Goal: Transaction & Acquisition: Obtain resource

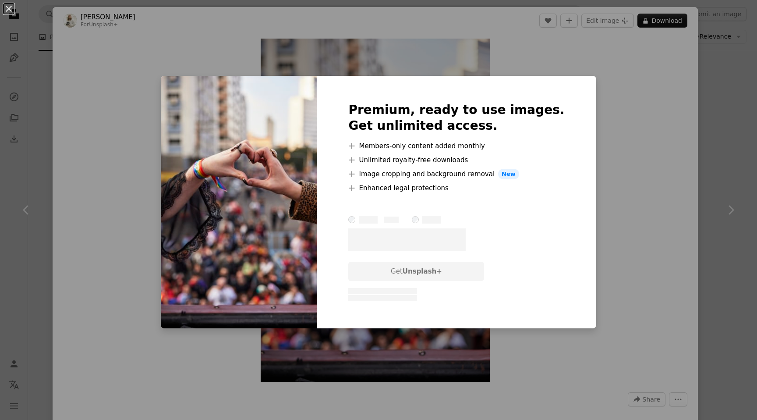
scroll to position [63, 0]
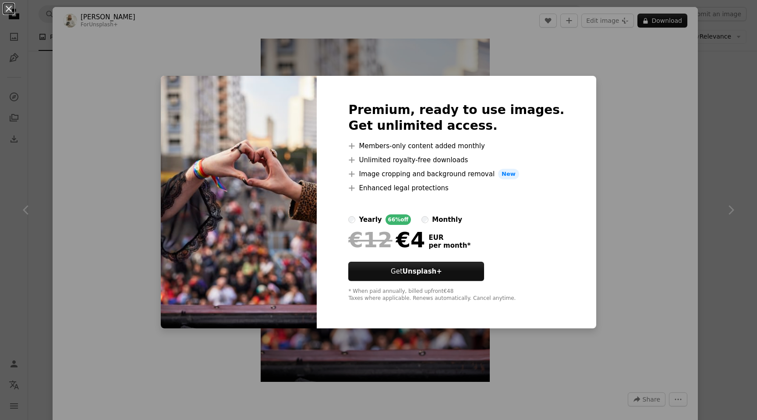
click at [732, 100] on div "An X shape Premium, ready to use images. Get unlimited access. A plus sign Memb…" at bounding box center [378, 210] width 757 height 420
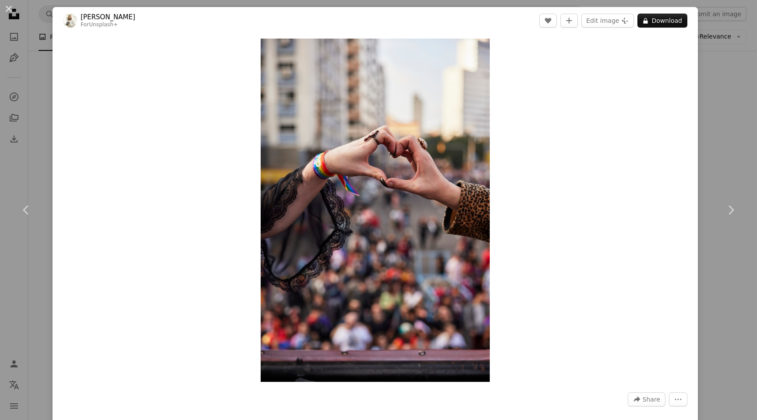
click at [715, 88] on div "An X shape Chevron left Chevron right [PERSON_NAME] For Unsplash+ A heart A plu…" at bounding box center [378, 210] width 757 height 420
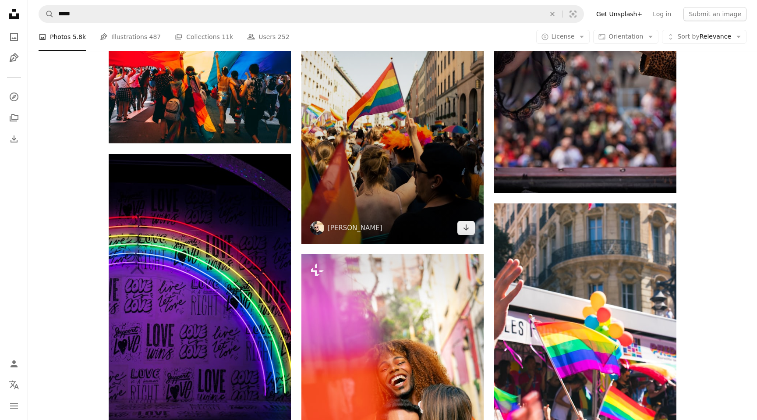
scroll to position [451, 0]
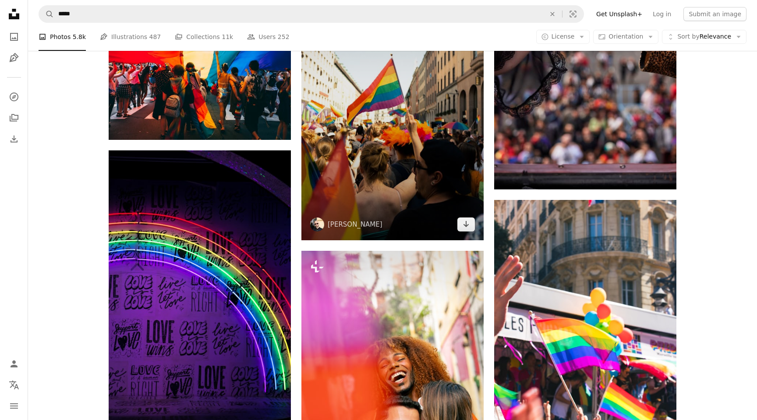
click at [394, 162] on img at bounding box center [393, 94] width 182 height 292
